Goal: Transaction & Acquisition: Purchase product/service

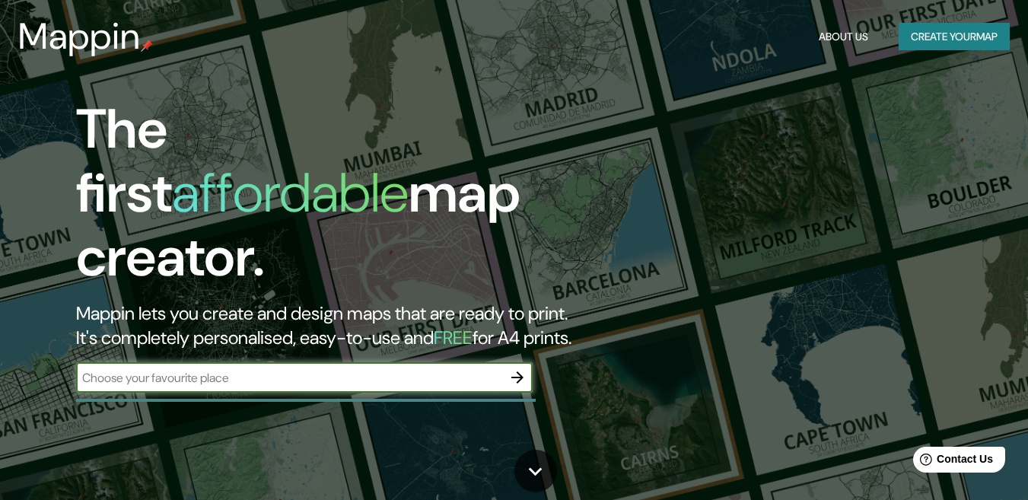
click at [423, 369] on input "text" at bounding box center [289, 378] width 426 height 18
type input "ica"
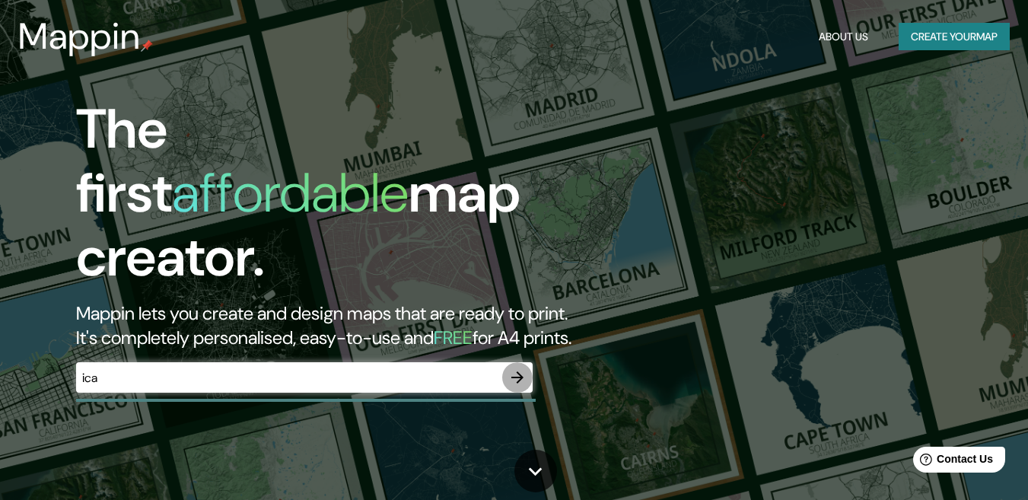
click at [531, 362] on button "button" at bounding box center [517, 377] width 30 height 30
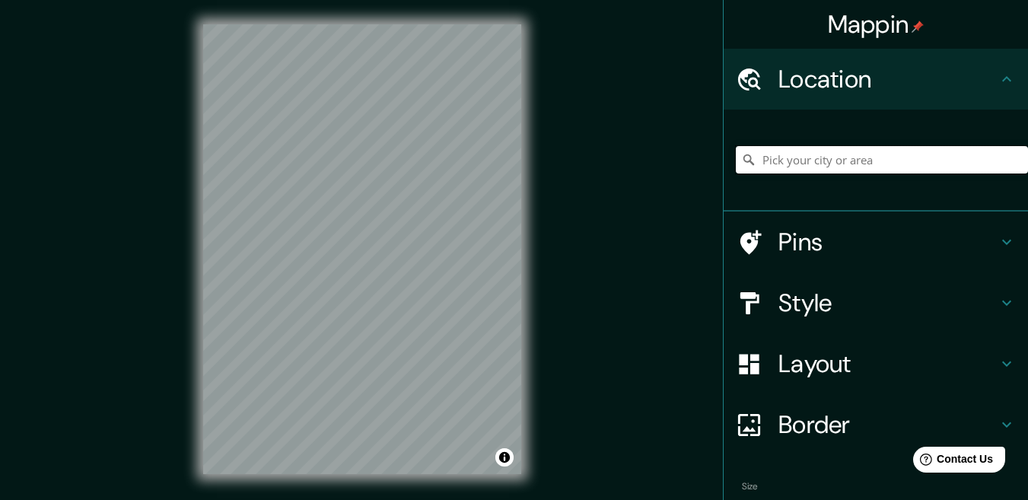
click at [781, 152] on input "Pick your city or area" at bounding box center [882, 159] width 292 height 27
click at [800, 156] on input "[GEOGRAPHIC_DATA]" at bounding box center [882, 159] width 292 height 27
type input "P"
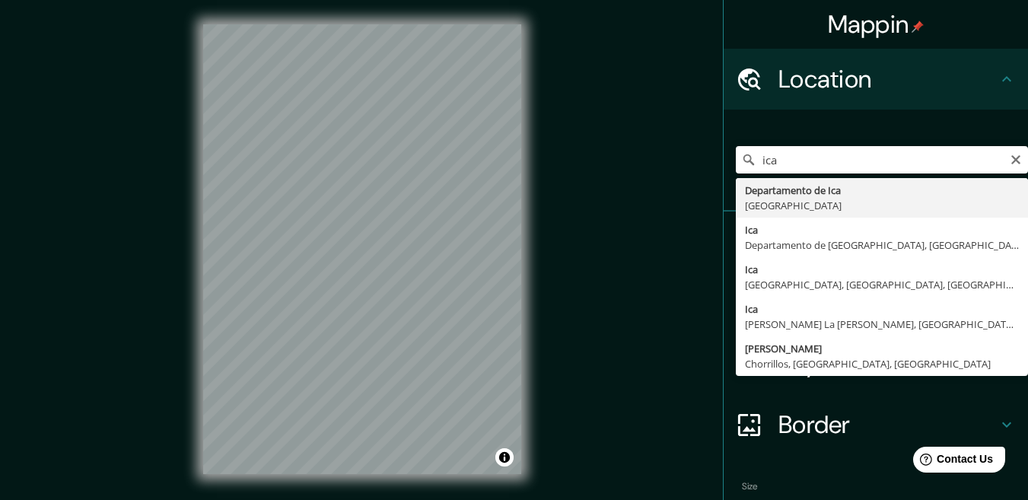
type input "Ica, [GEOGRAPHIC_DATA], [GEOGRAPHIC_DATA]"
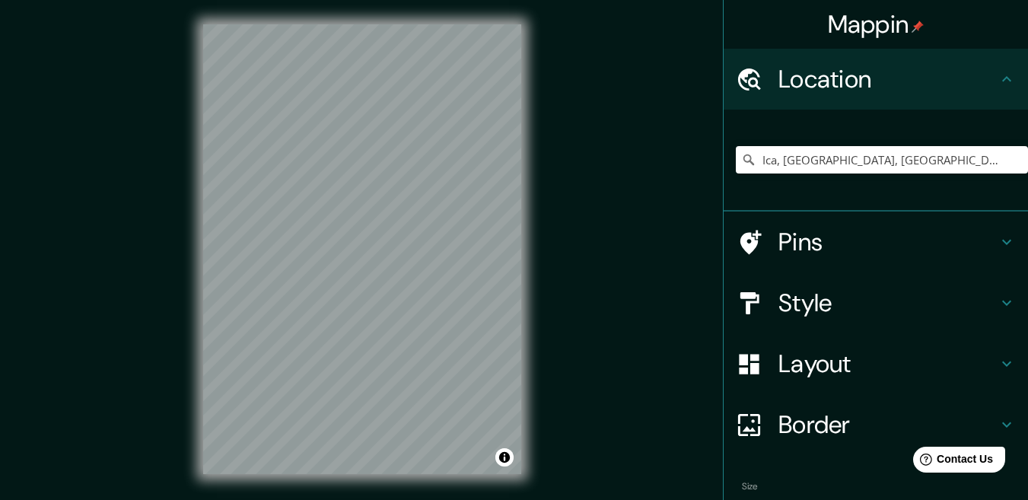
click at [871, 280] on div "Style" at bounding box center [876, 303] width 305 height 61
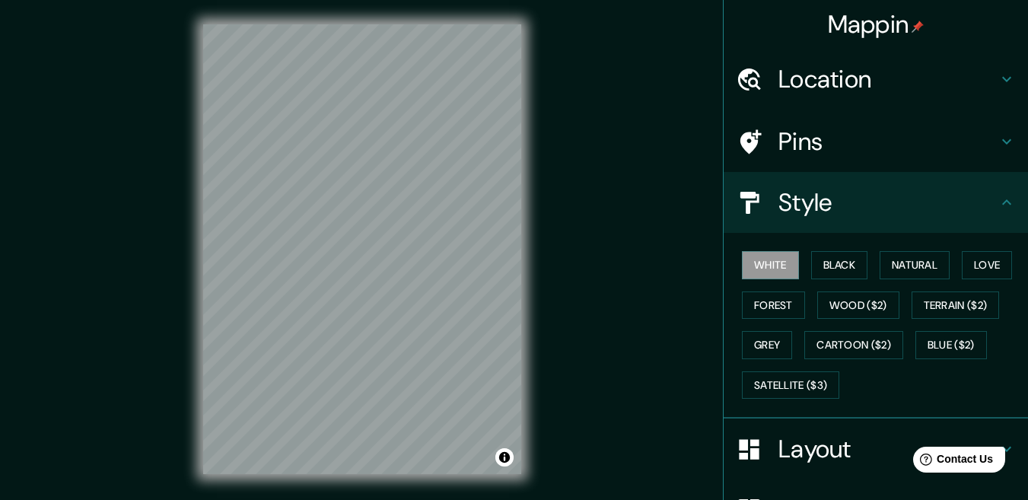
click at [856, 273] on button "Black" at bounding box center [840, 265] width 57 height 28
